Goal: Task Accomplishment & Management: Manage account settings

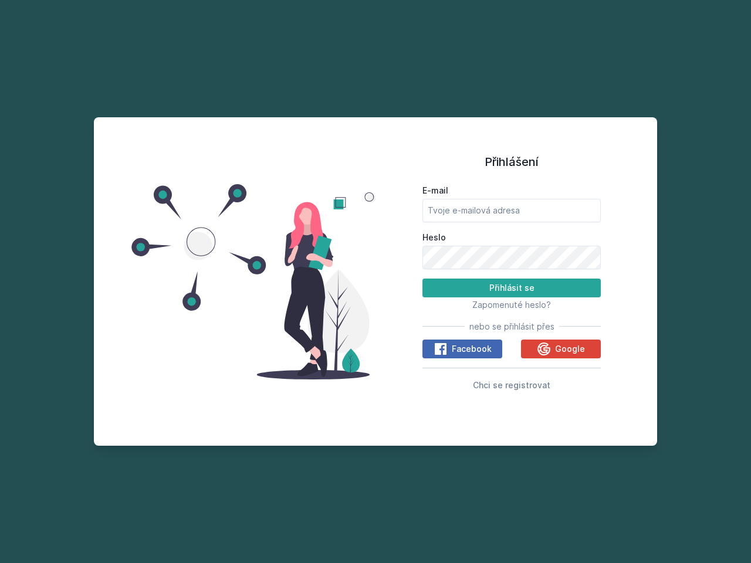
click at [511, 304] on span "Zapomenuté heslo?" at bounding box center [511, 305] width 79 height 10
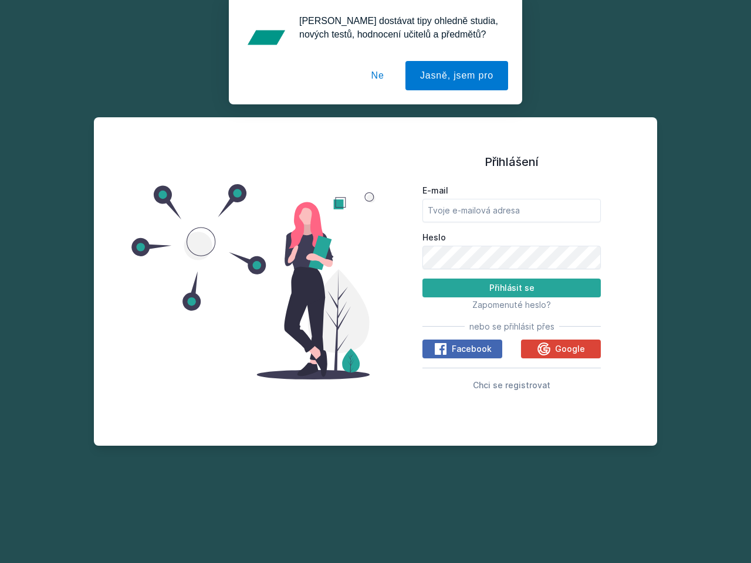
click at [462, 349] on span "Facebook" at bounding box center [472, 349] width 40 height 12
click at [441, 349] on icon at bounding box center [440, 349] width 14 height 14
click at [561, 349] on span "Google" at bounding box center [570, 349] width 30 height 12
click at [545, 349] on icon at bounding box center [543, 348] width 13 height 13
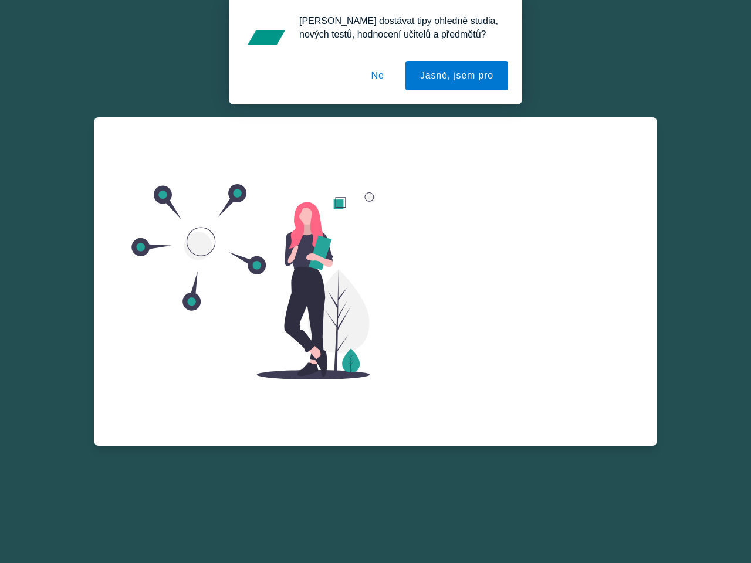
click at [458, 76] on button "Jasně, jsem pro" at bounding box center [456, 75] width 103 height 29
